Goal: Information Seeking & Learning: Learn about a topic

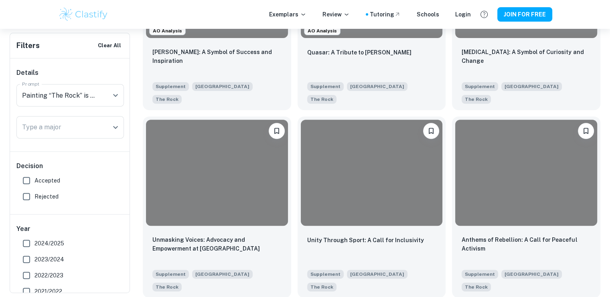
scroll to position [267, 0]
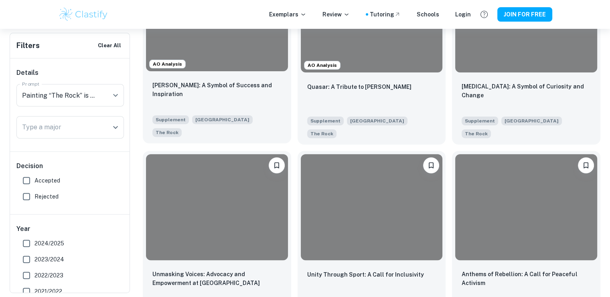
click at [241, 101] on div "Reese Witherspoon: A Symbol of Success and Inspiration" at bounding box center [216, 94] width 129 height 27
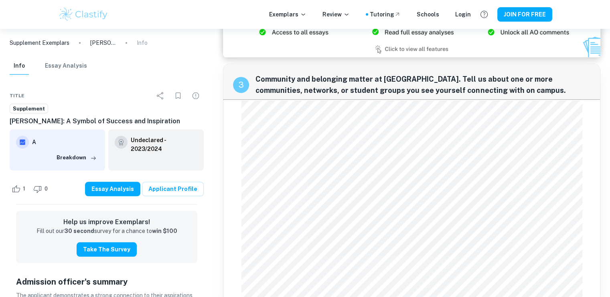
scroll to position [636, 0]
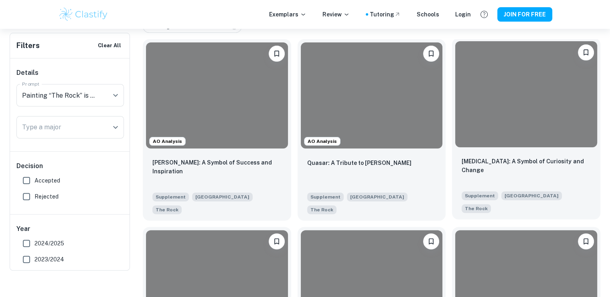
scroll to position [200, 0]
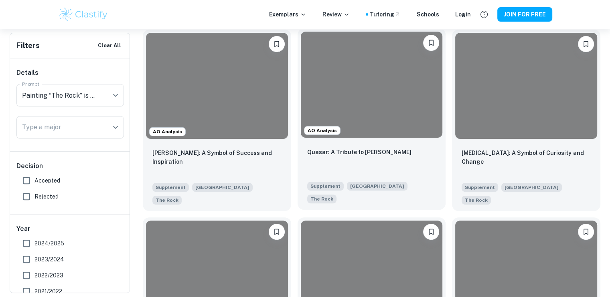
click at [408, 158] on div "Quasar: A Tribute to Cosmic Wonder" at bounding box center [371, 161] width 129 height 27
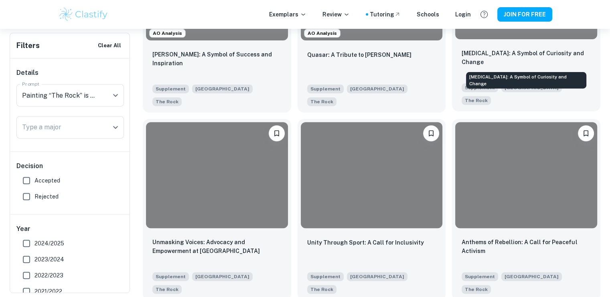
scroll to position [334, 0]
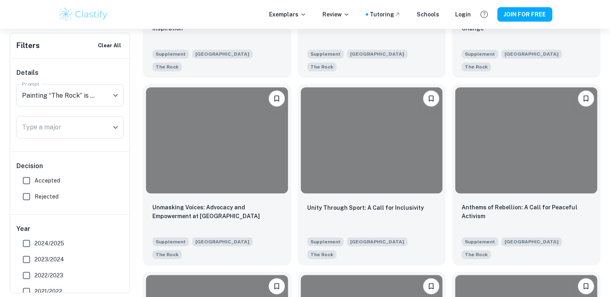
click at [27, 195] on input "Rejected" at bounding box center [26, 197] width 16 height 16
checkbox input "true"
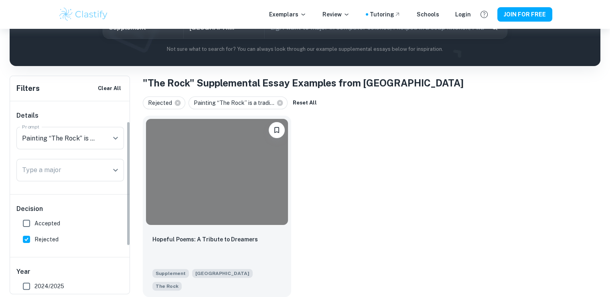
scroll to position [67, 0]
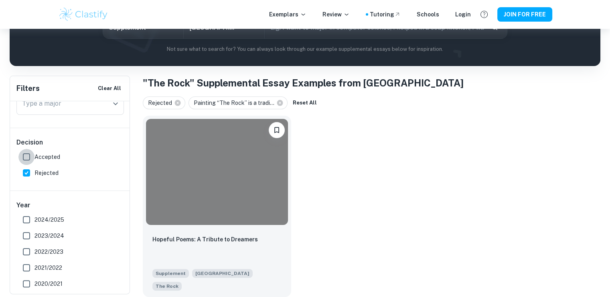
click at [28, 159] on input "Accepted" at bounding box center [26, 157] width 16 height 16
checkbox input "true"
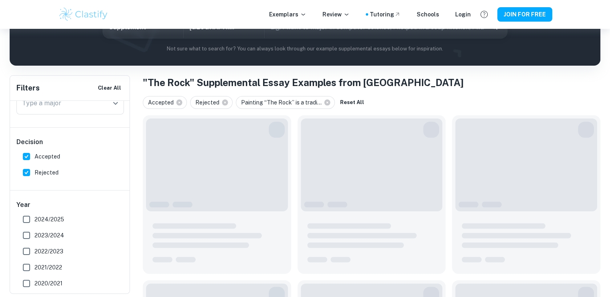
click at [29, 176] on input "Rejected" at bounding box center [26, 173] width 16 height 16
checkbox input "false"
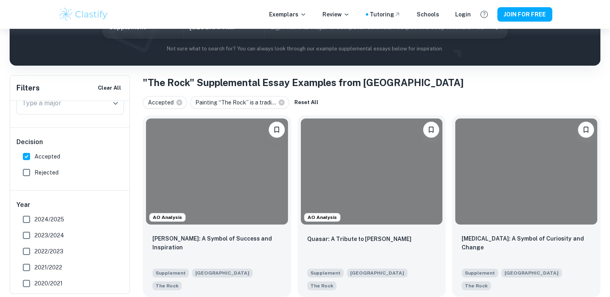
click at [42, 160] on span "Accepted" at bounding box center [47, 156] width 26 height 9
click at [34, 160] on input "Accepted" at bounding box center [26, 157] width 16 height 16
click at [42, 160] on span "Accepted" at bounding box center [47, 156] width 26 height 9
click at [34, 160] on input "Accepted" at bounding box center [26, 157] width 16 height 16
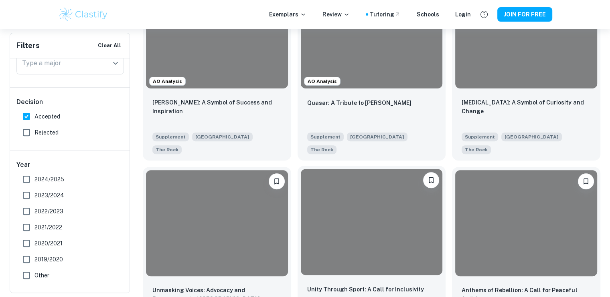
scroll to position [248, 0]
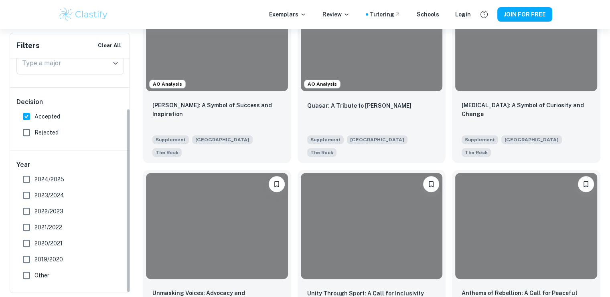
click at [49, 118] on span "Accepted" at bounding box center [47, 116] width 26 height 9
click at [34, 118] on input "Accepted" at bounding box center [26, 117] width 16 height 16
checkbox input "false"
click at [38, 131] on span "Rejected" at bounding box center [46, 132] width 24 height 9
click at [34, 131] on input "Rejected" at bounding box center [26, 133] width 16 height 16
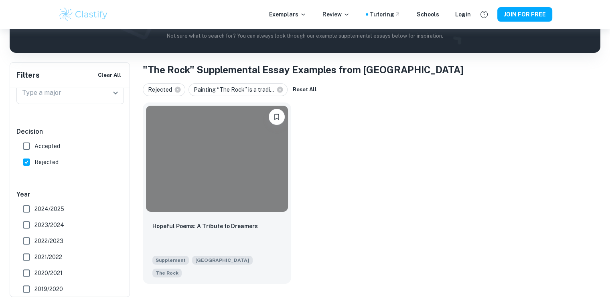
scroll to position [115, 0]
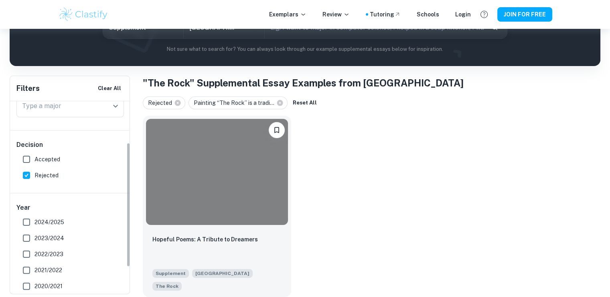
click at [25, 174] on input "Rejected" at bounding box center [26, 176] width 16 height 16
checkbox input "false"
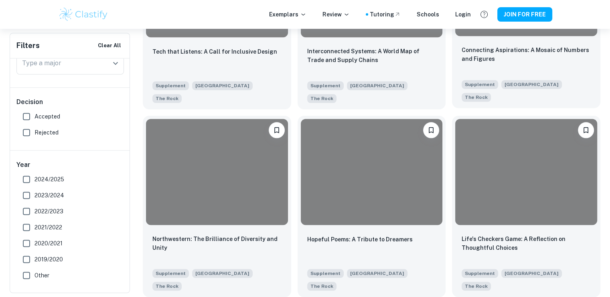
scroll to position [681, 0]
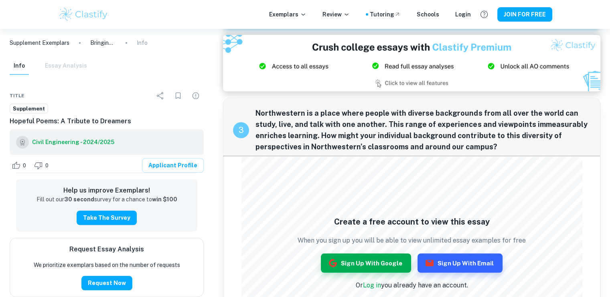
scroll to position [646, 0]
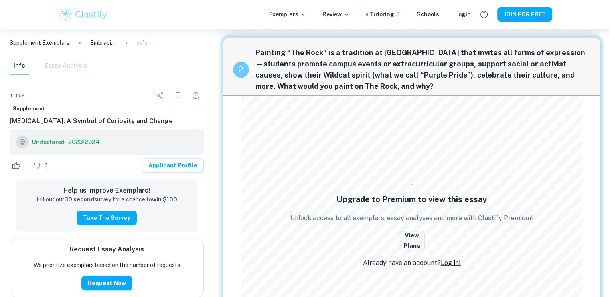
scroll to position [534, 0]
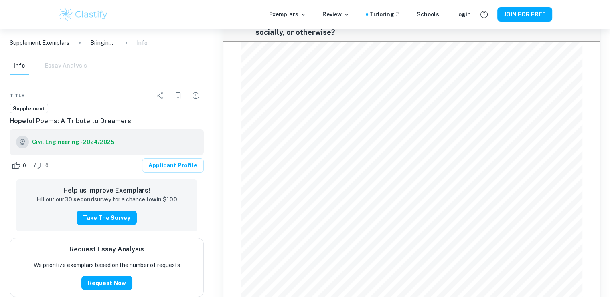
click at [75, 67] on div "Info Essay Analysis" at bounding box center [48, 66] width 77 height 18
click at [65, 66] on div "Info Essay Analysis" at bounding box center [48, 66] width 77 height 18
